Goal: Navigation & Orientation: Understand site structure

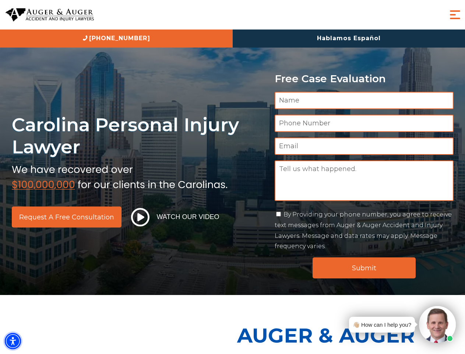
click at [13, 341] on img "Accessibility Menu" at bounding box center [13, 341] width 16 height 16
